Goal: Find specific page/section: Locate item on page

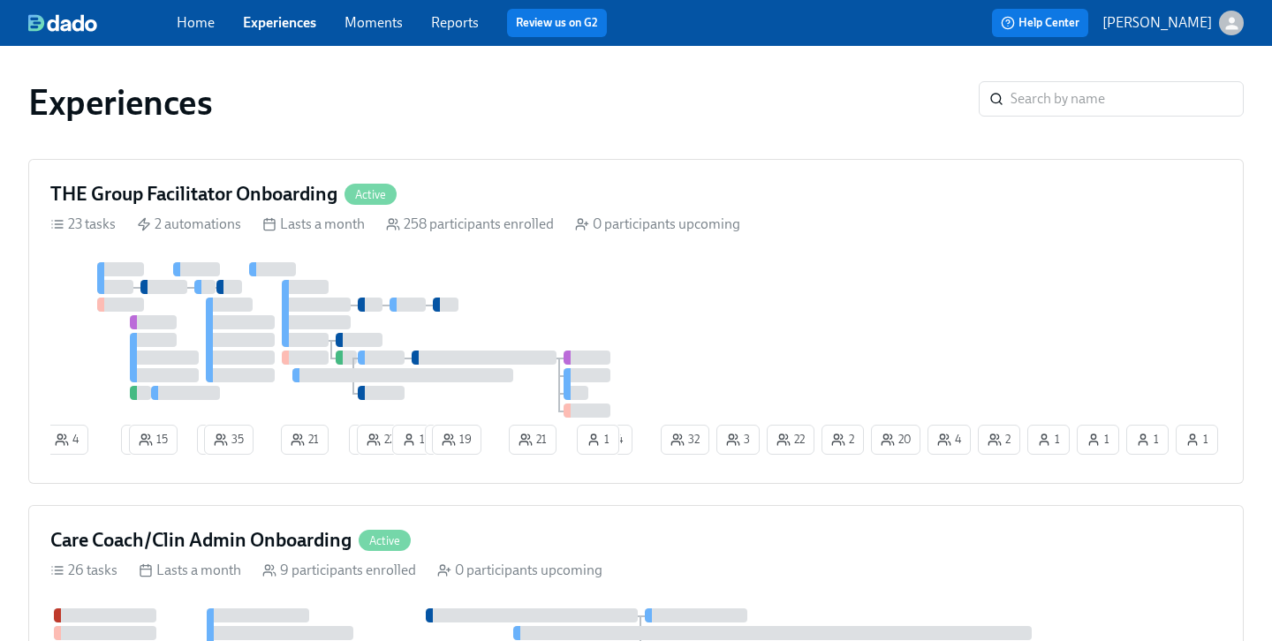
click at [263, 193] on h4 "THE Group Facilitator Onboarding" at bounding box center [193, 194] width 287 height 27
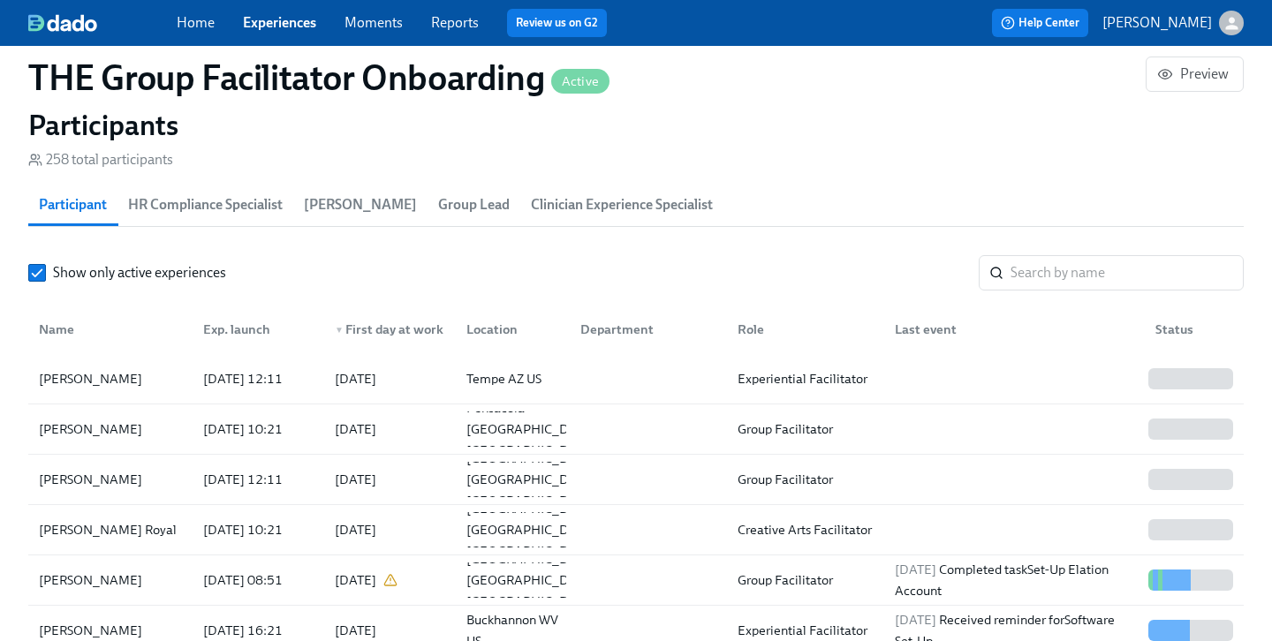
scroll to position [1530, 0]
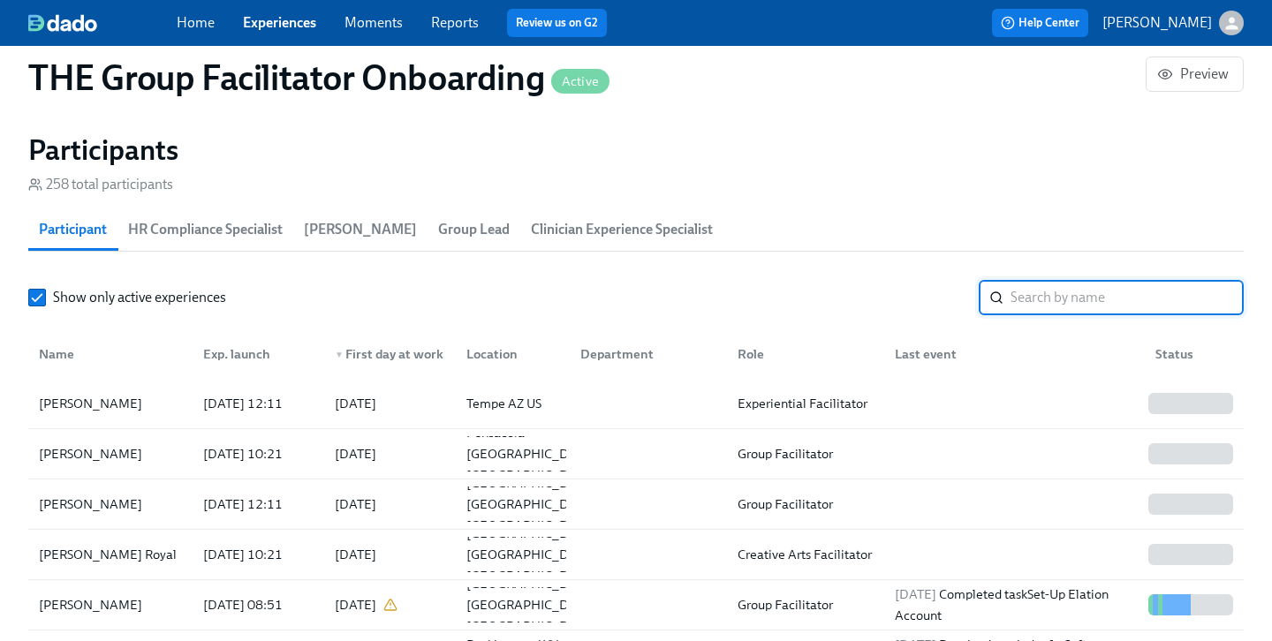
click at [1070, 306] on input "search" at bounding box center [1127, 297] width 233 height 35
paste input "[PERSON_NAME]"
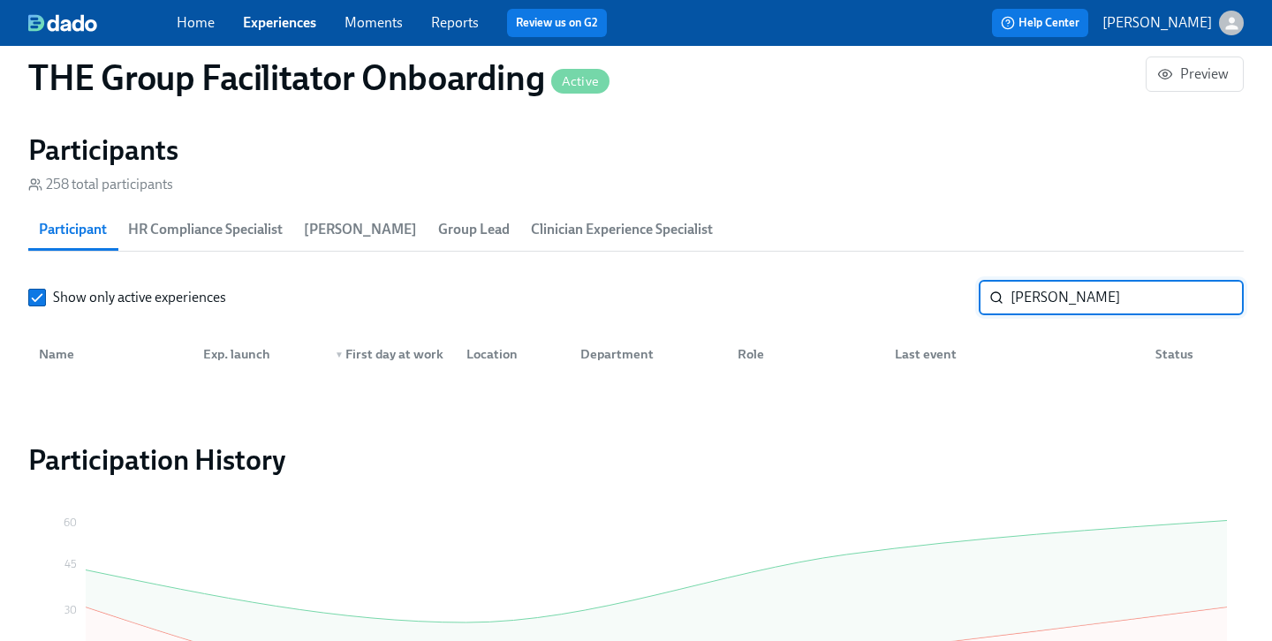
type input "[PERSON_NAME]"
click at [1210, 303] on input "[PERSON_NAME]" at bounding box center [1127, 297] width 233 height 35
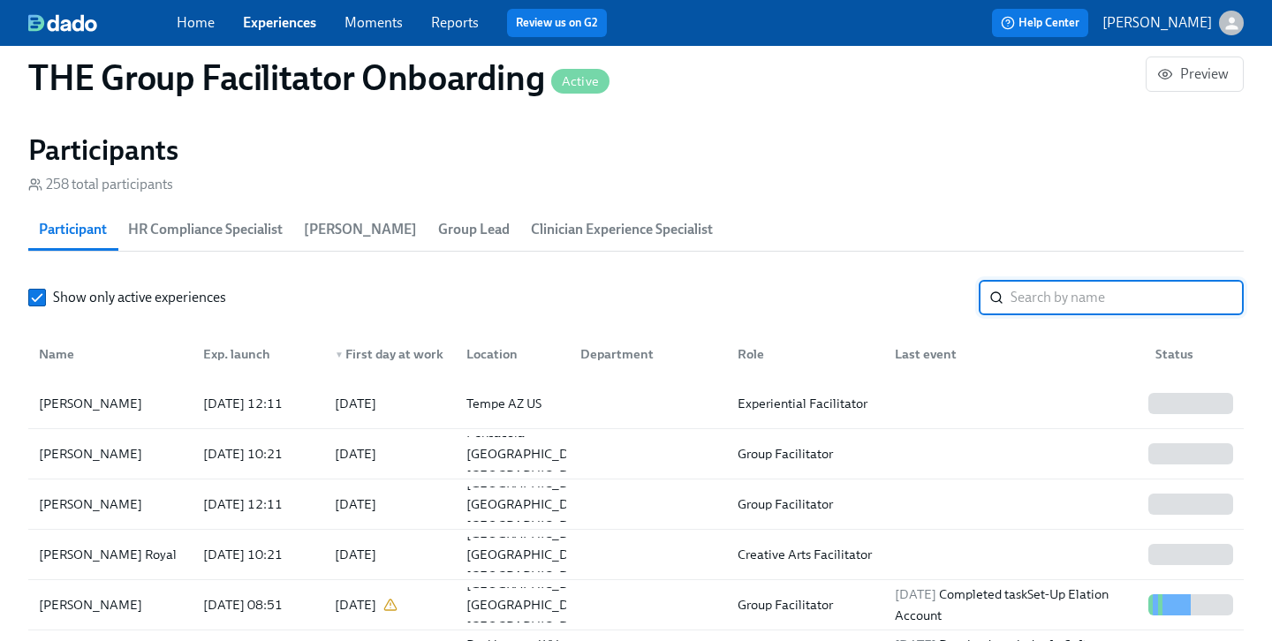
click at [280, 21] on link "Experiences" at bounding box center [279, 22] width 73 height 17
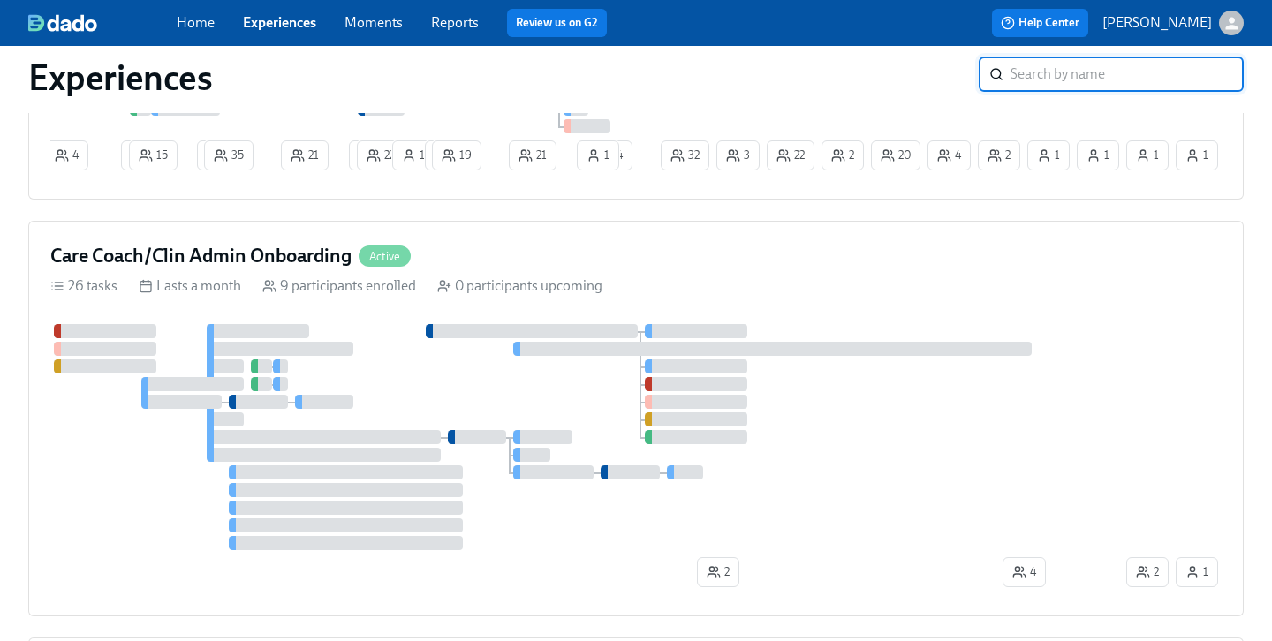
scroll to position [254, 0]
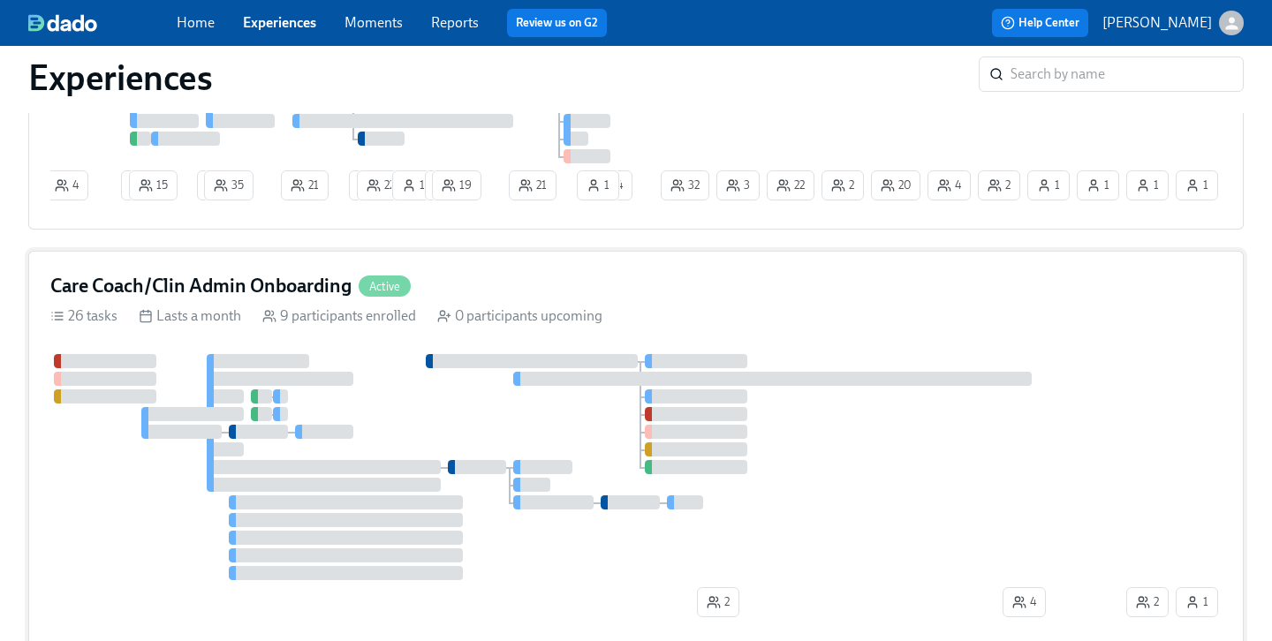
click at [489, 285] on div "Care Coach/Clin Admin Onboarding Active" at bounding box center [636, 286] width 1172 height 27
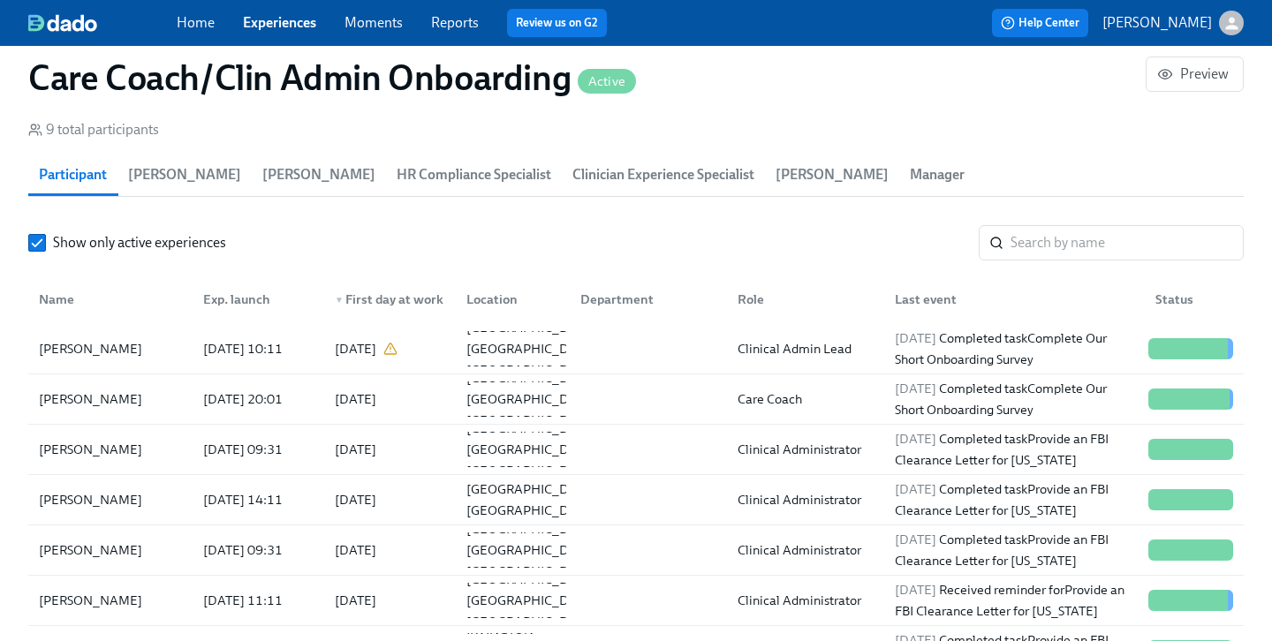
scroll to position [4, 0]
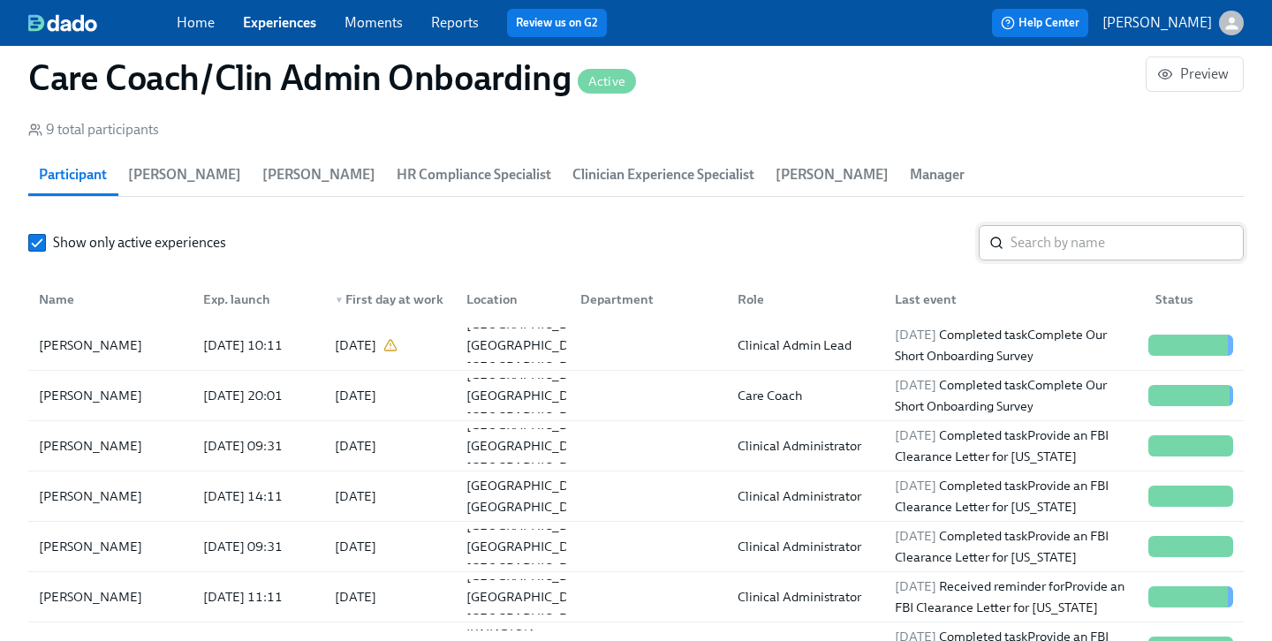
click at [1030, 255] on input "search" at bounding box center [1127, 242] width 233 height 35
paste input "[PERSON_NAME]"
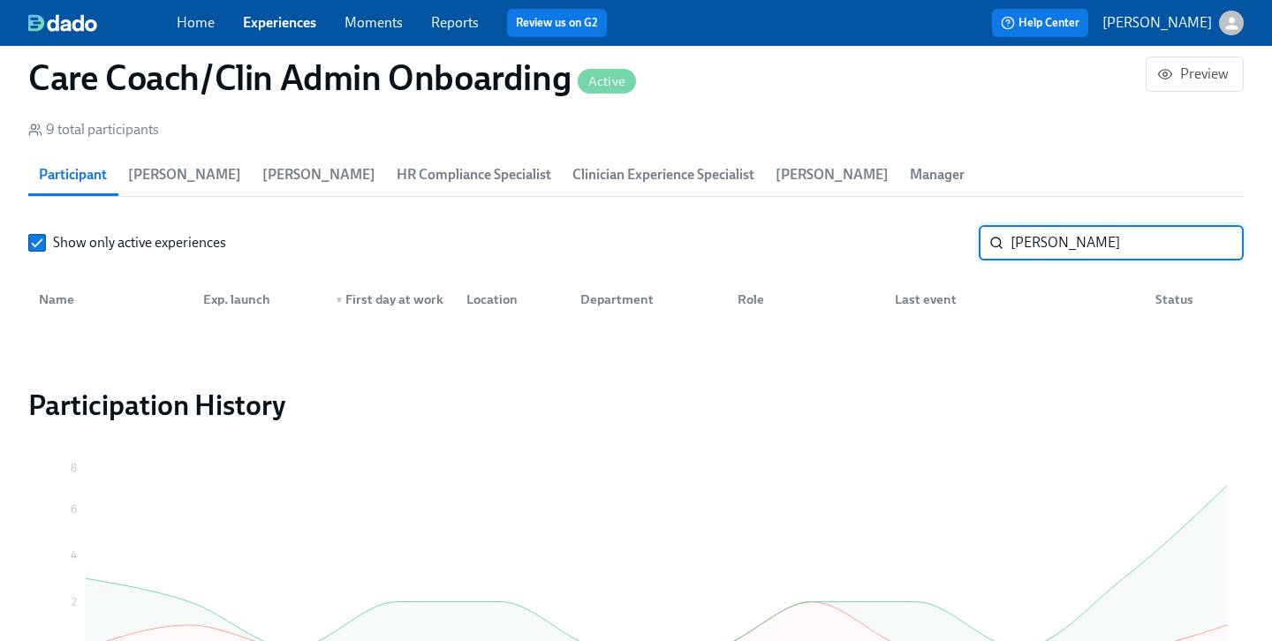
type input "[PERSON_NAME]"
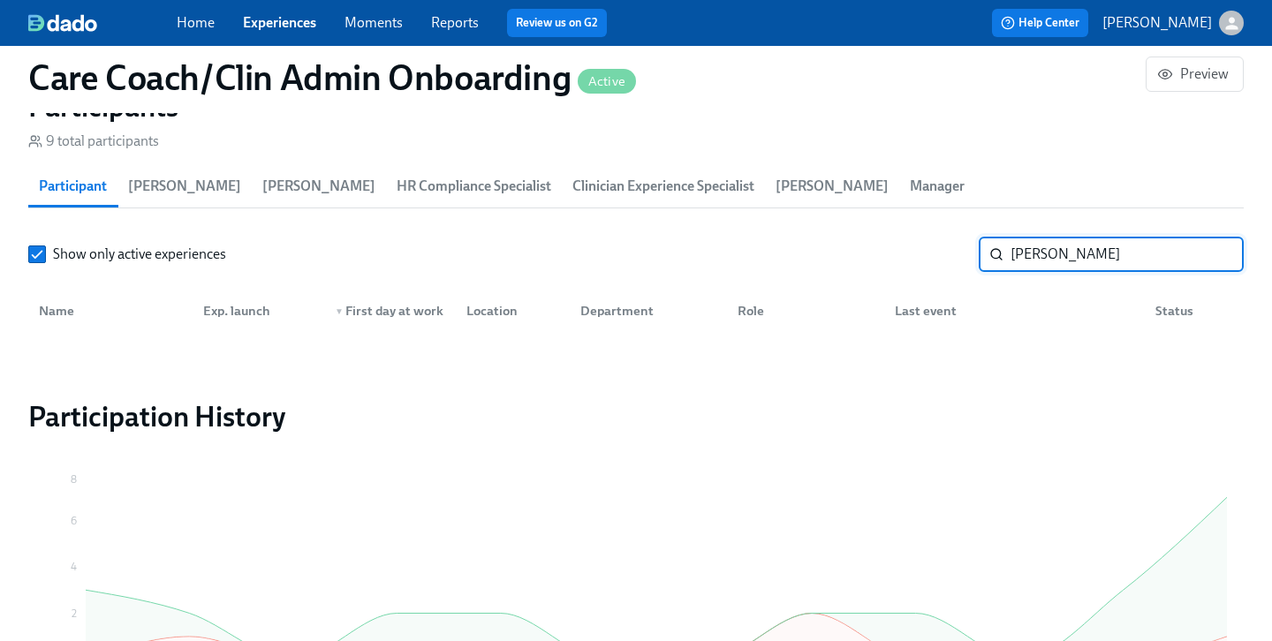
scroll to position [1642, 0]
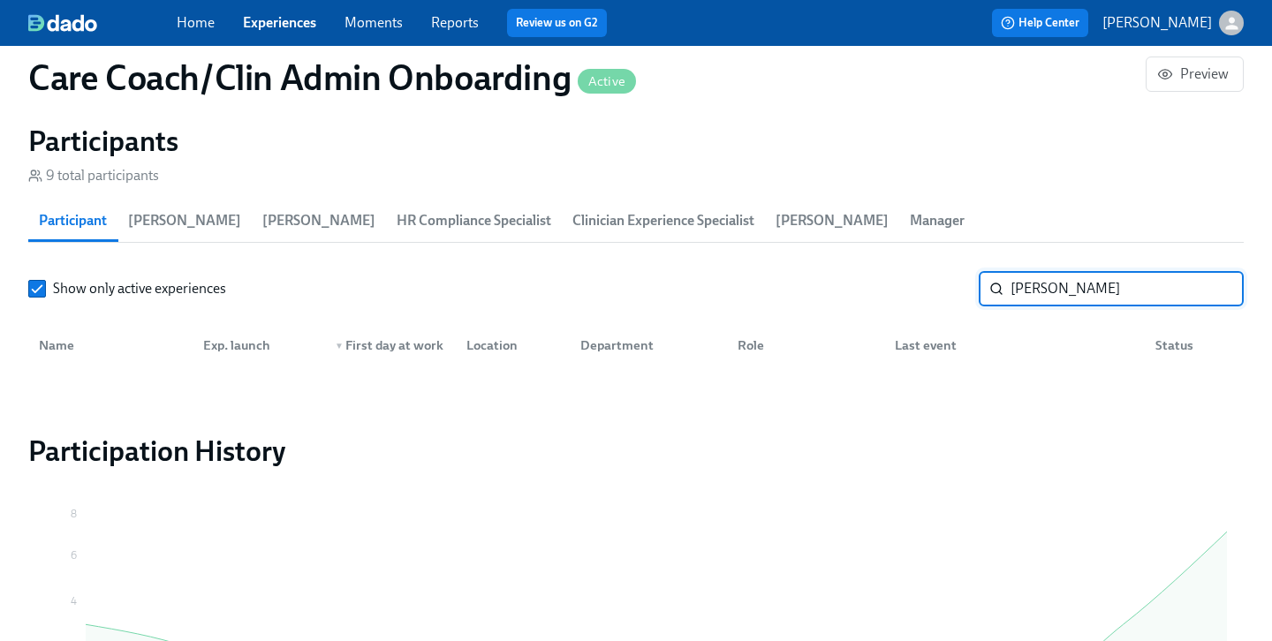
click at [1219, 291] on input "[PERSON_NAME]" at bounding box center [1127, 288] width 233 height 35
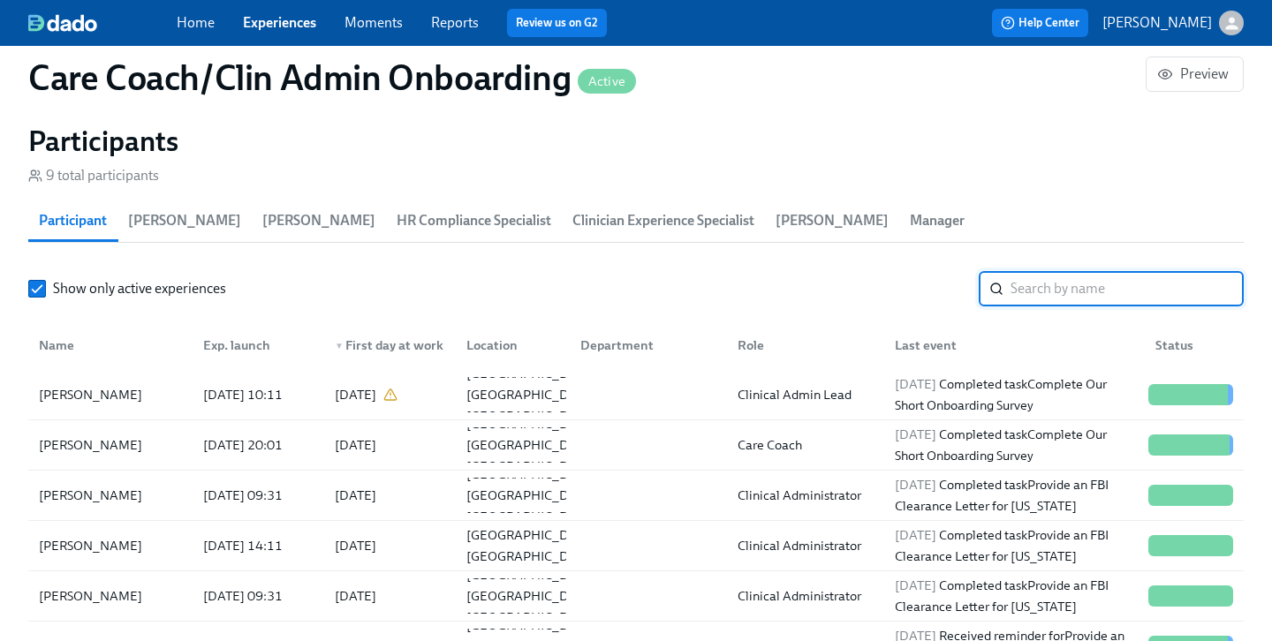
click at [289, 6] on div "Home Experiences Moments Reports Review us on G2 Help Center [PERSON_NAME]" at bounding box center [636, 23] width 1272 height 46
click at [292, 31] on span "Experiences" at bounding box center [279, 22] width 73 height 19
click at [290, 23] on link "Experiences" at bounding box center [279, 22] width 73 height 17
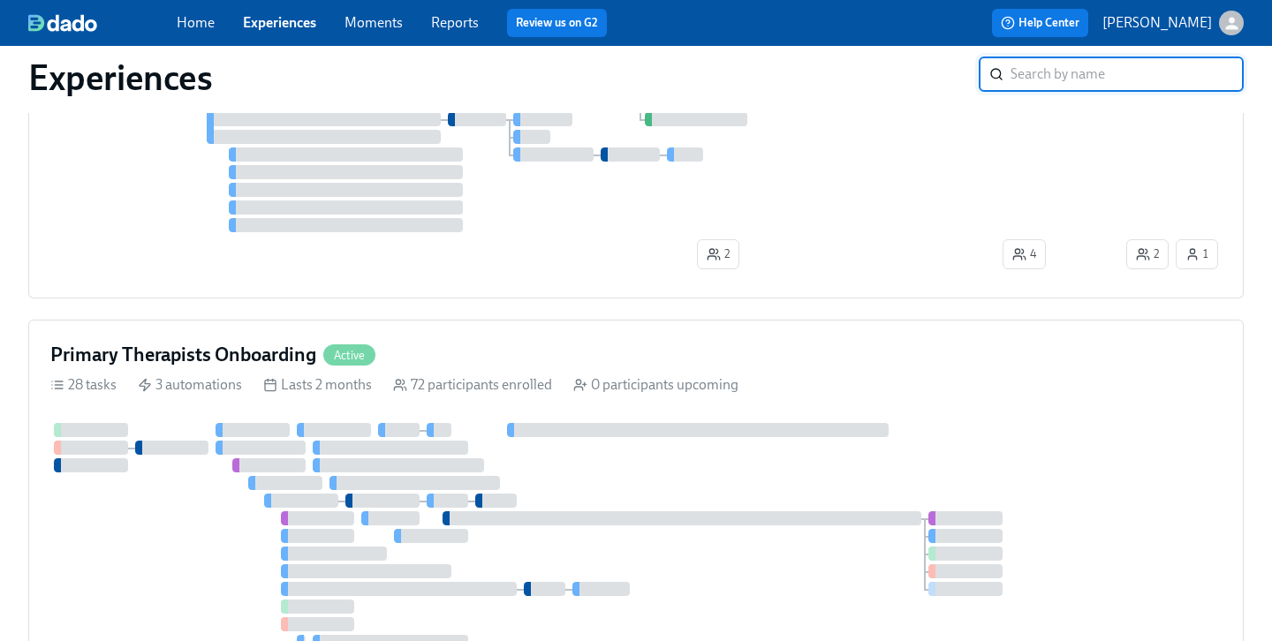
scroll to position [609, 0]
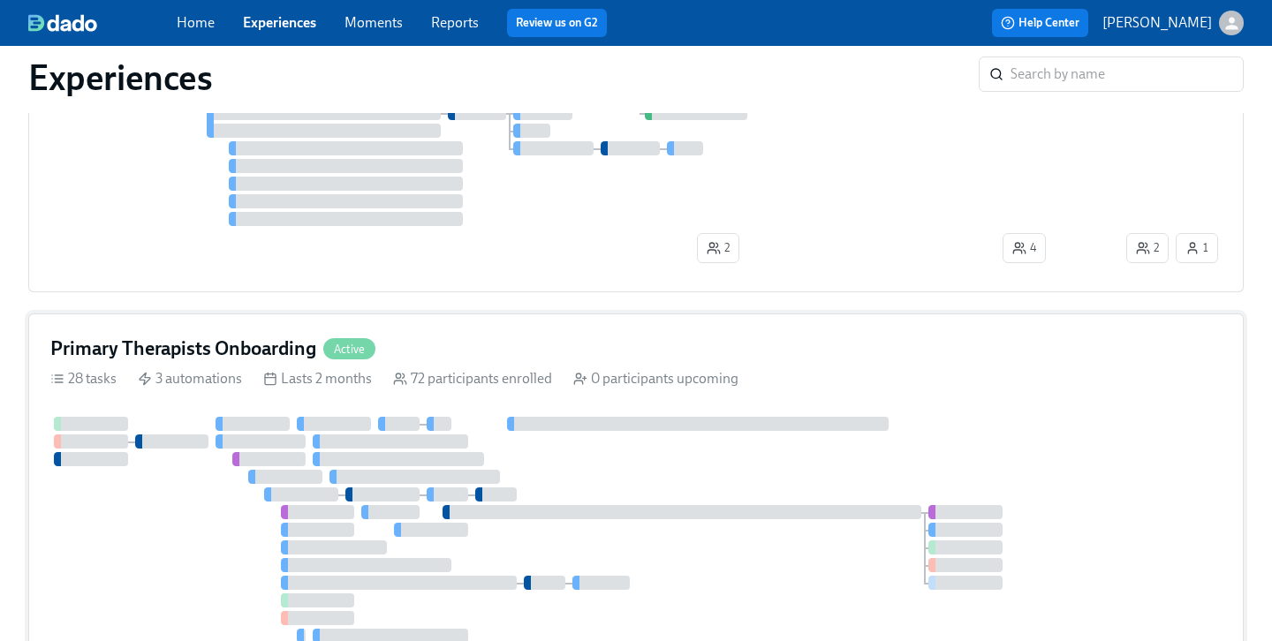
click at [408, 345] on div "Primary Therapists Onboarding Active" at bounding box center [636, 349] width 1172 height 27
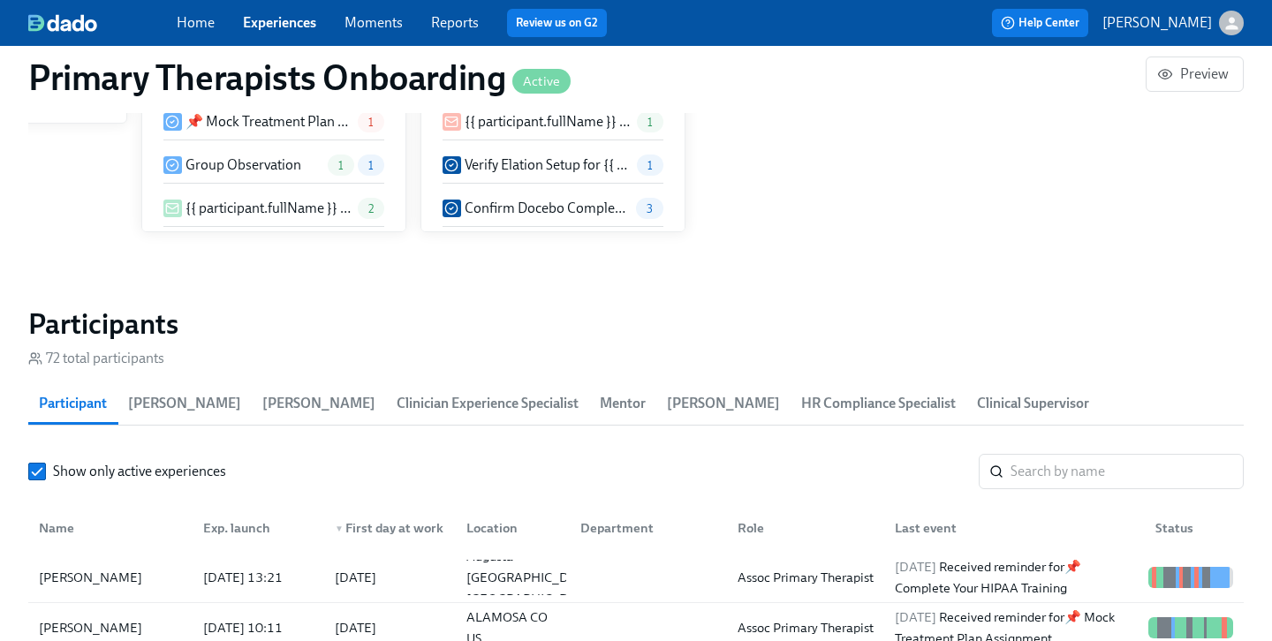
scroll to position [1794, 0]
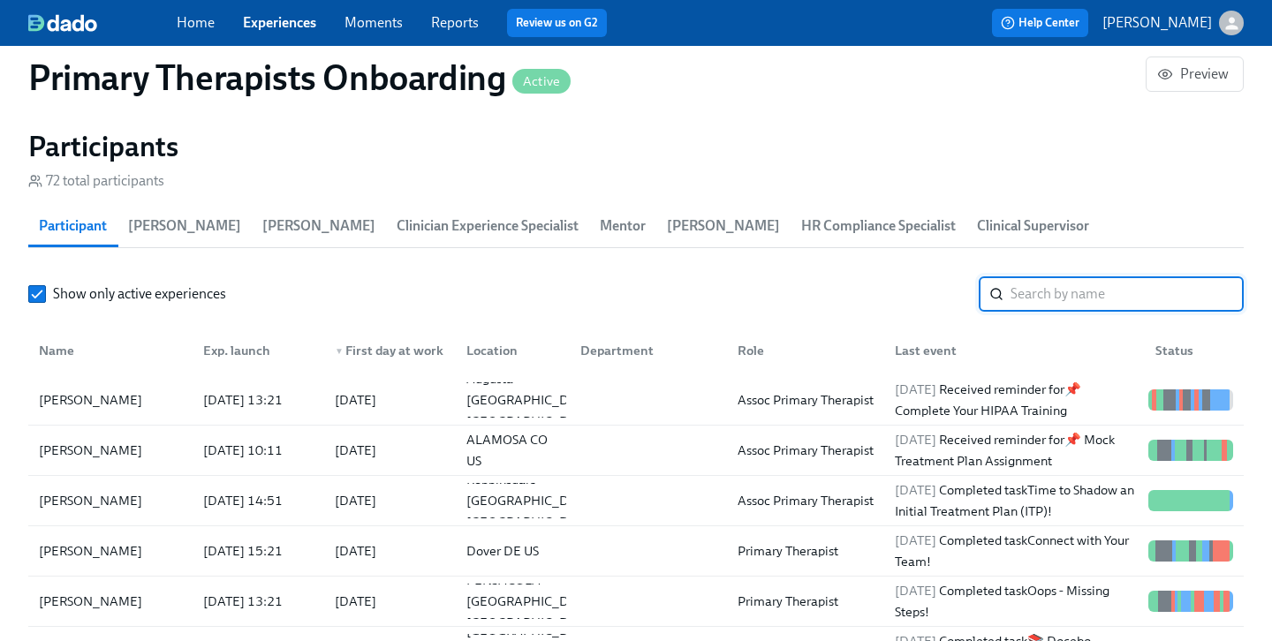
click at [1029, 277] on input "search" at bounding box center [1127, 294] width 233 height 35
paste input "[PERSON_NAME]"
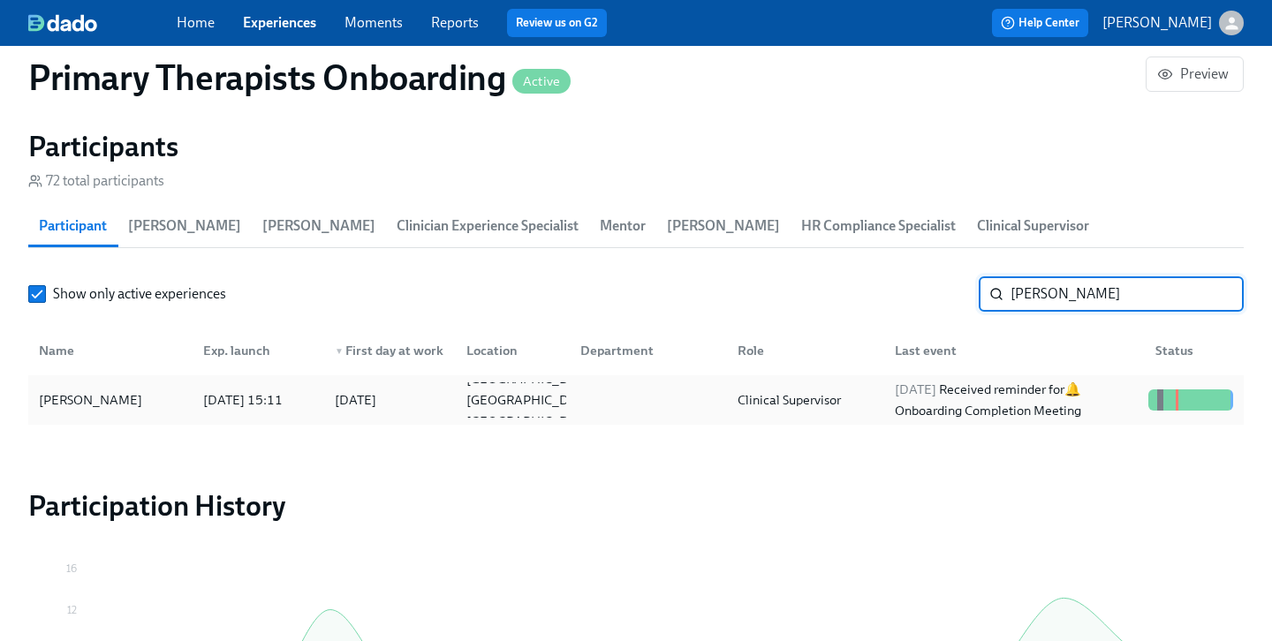
type input "[PERSON_NAME]"
click at [117, 390] on div "[PERSON_NAME]" at bounding box center [91, 400] width 118 height 21
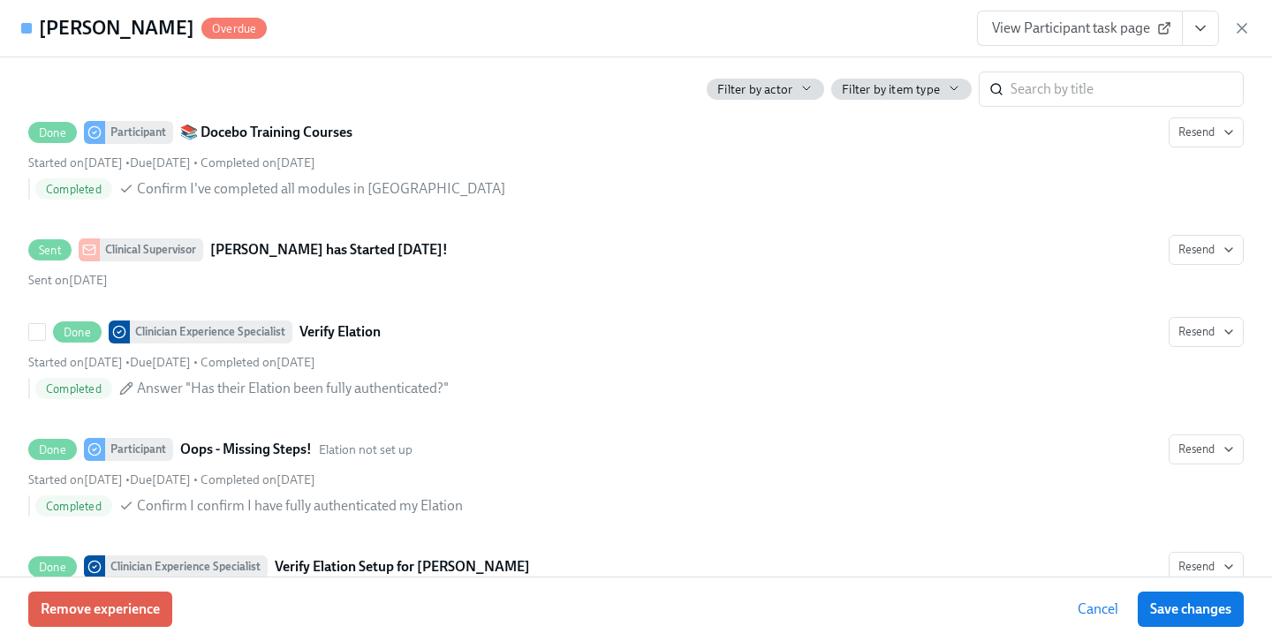
scroll to position [2553, 0]
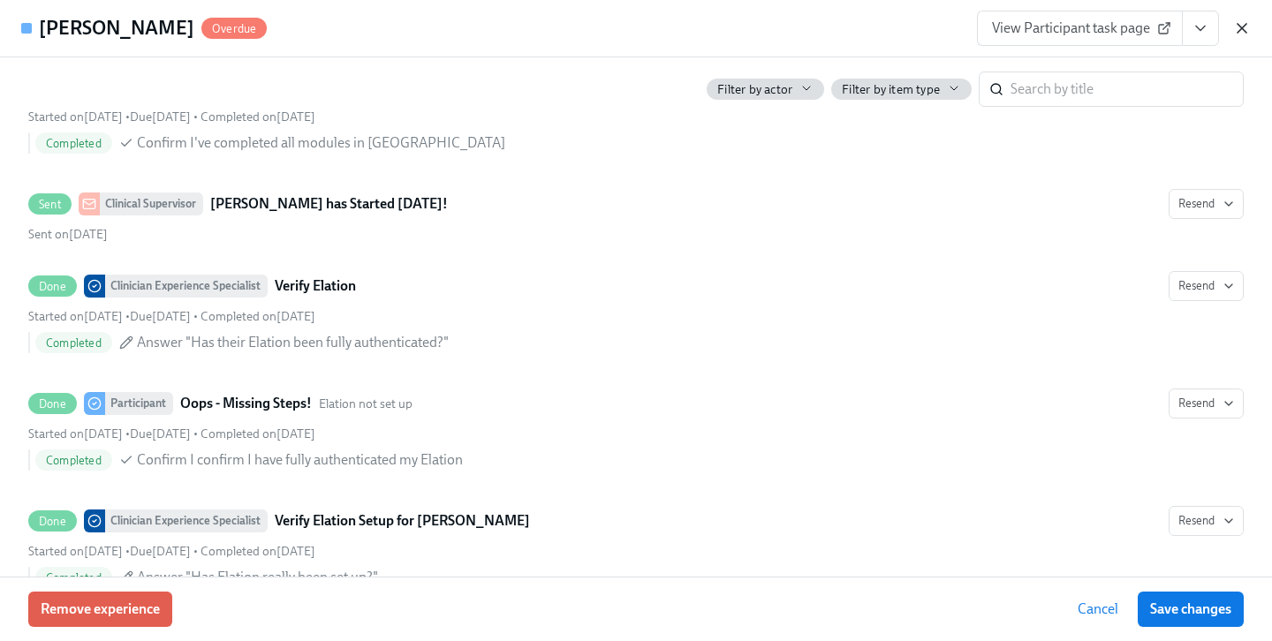
click at [1241, 25] on icon "button" at bounding box center [1242, 28] width 18 height 18
